Goal: Task Accomplishment & Management: Manage account settings

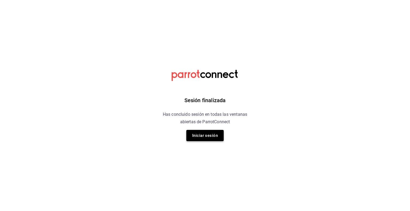
click at [214, 134] on button "Iniciar sesión" at bounding box center [204, 135] width 37 height 11
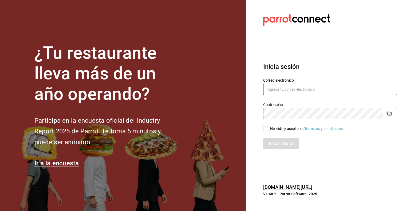
click at [285, 91] on input "text" at bounding box center [330, 89] width 134 height 11
type input "[EMAIL_ADDRESS][DOMAIN_NAME]"
click at [285, 130] on div "He leído y acepto los Términos y condiciones." at bounding box center [307, 129] width 75 height 6
click at [268, 130] on input "He leído y acepto los Términos y condiciones." at bounding box center [265, 128] width 5 height 5
checkbox input "true"
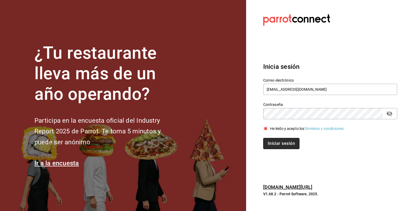
click at [286, 139] on button "Iniciar sesión" at bounding box center [281, 143] width 36 height 11
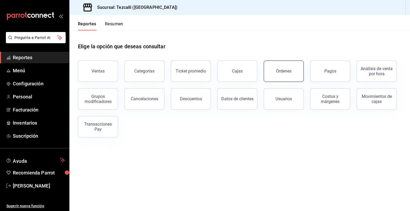
click at [285, 74] on button "Órdenes" at bounding box center [283, 71] width 40 height 21
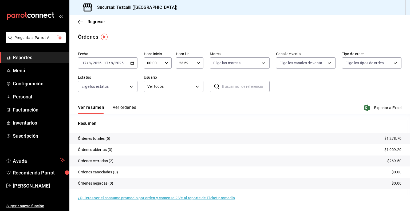
click at [123, 111] on button "Ver órdenes" at bounding box center [124, 109] width 23 height 9
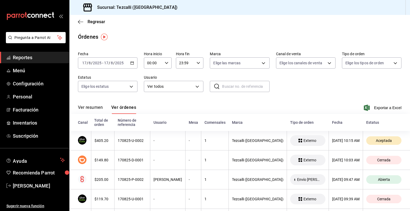
click at [98, 107] on button "Ver resumen" at bounding box center [90, 109] width 25 height 9
